Goal: Find specific page/section: Find specific page/section

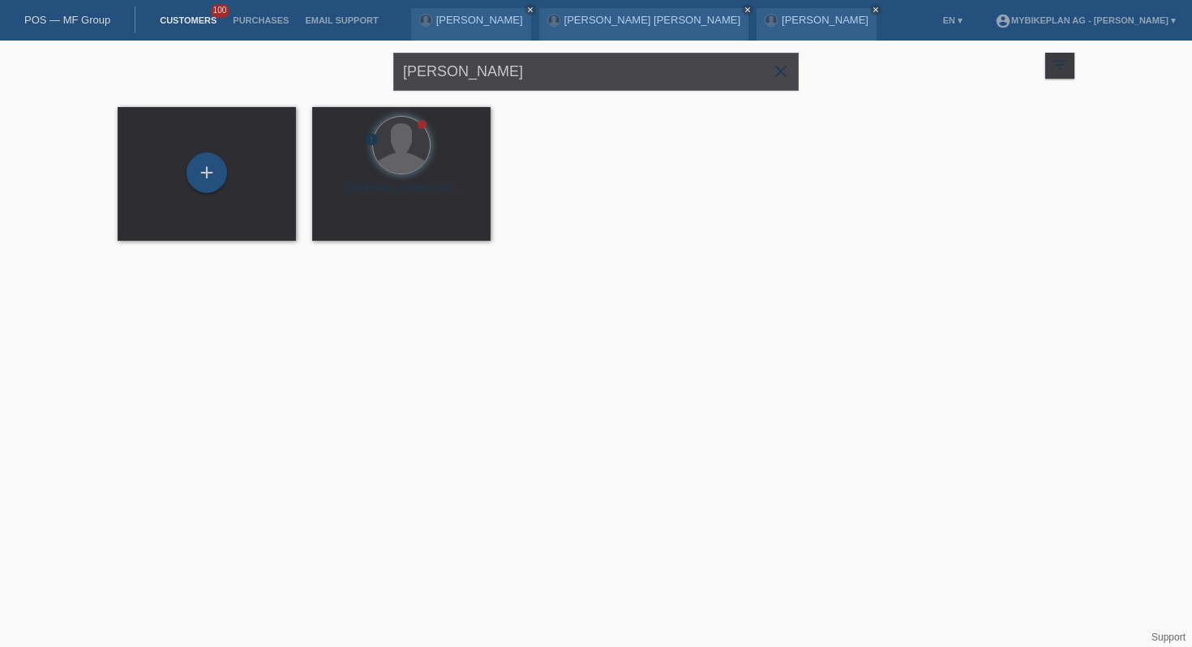
click at [471, 79] on input "mancini" at bounding box center [595, 72] width 405 height 38
type input "wäckerlin"
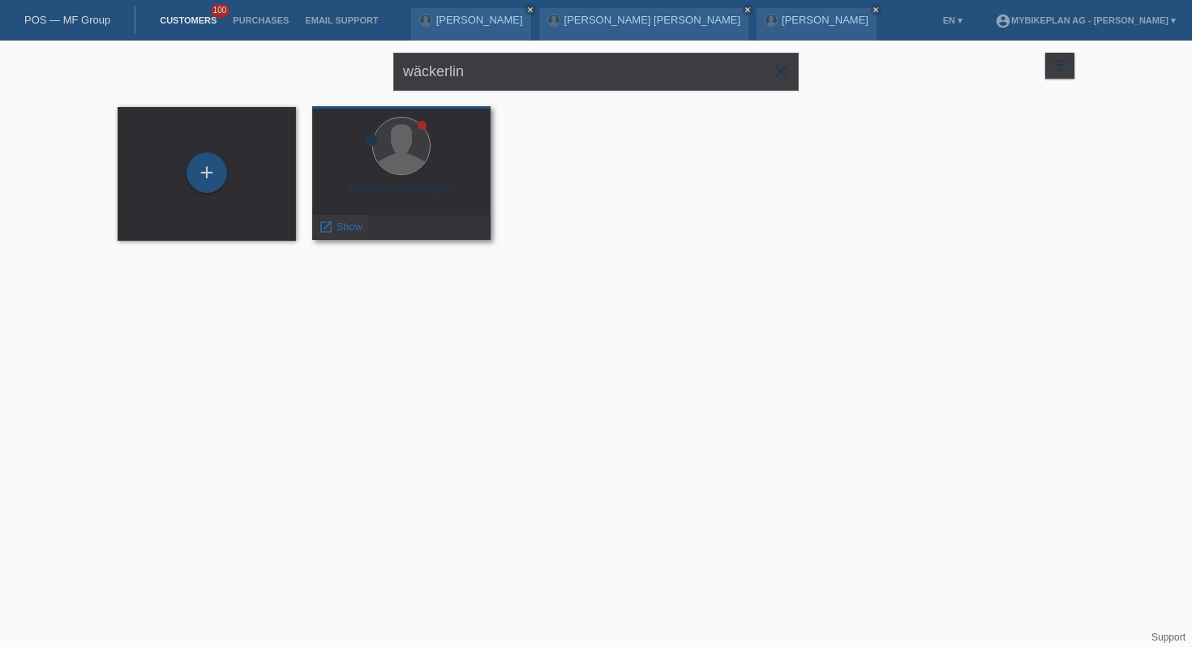
click at [354, 227] on span "Show" at bounding box center [350, 227] width 27 height 12
